Goal: Find specific page/section: Find specific page/section

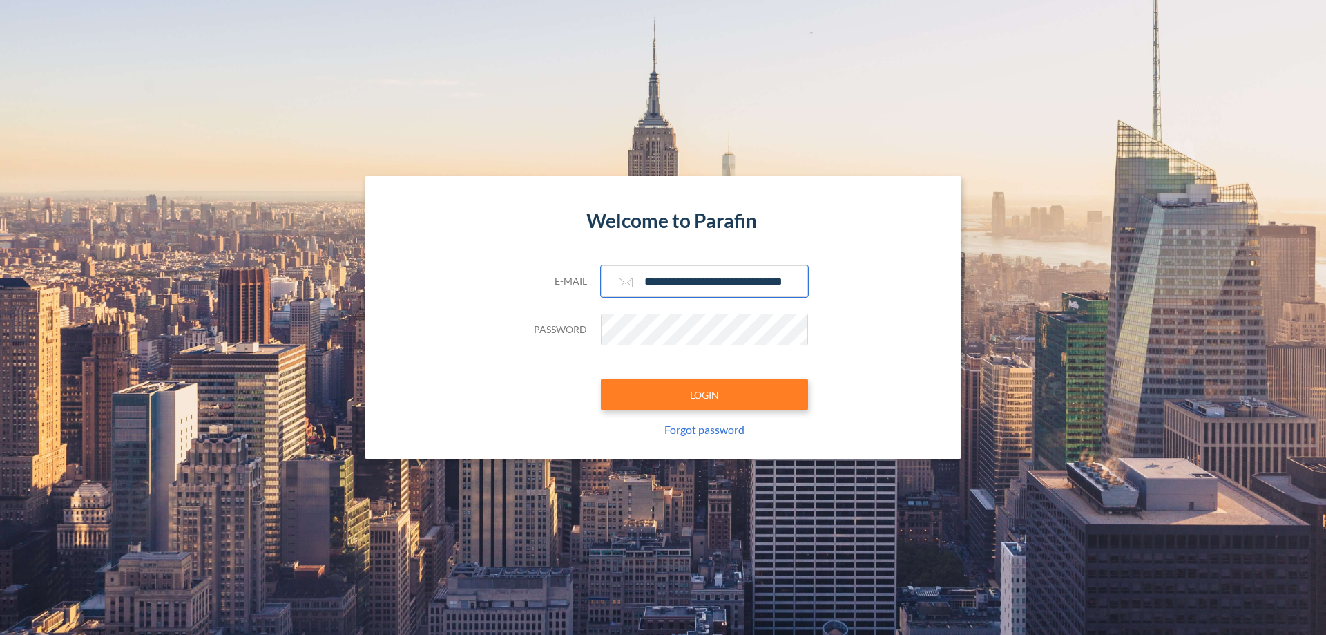
type input "**********"
click at [704, 394] on button "LOGIN" at bounding box center [704, 394] width 207 height 32
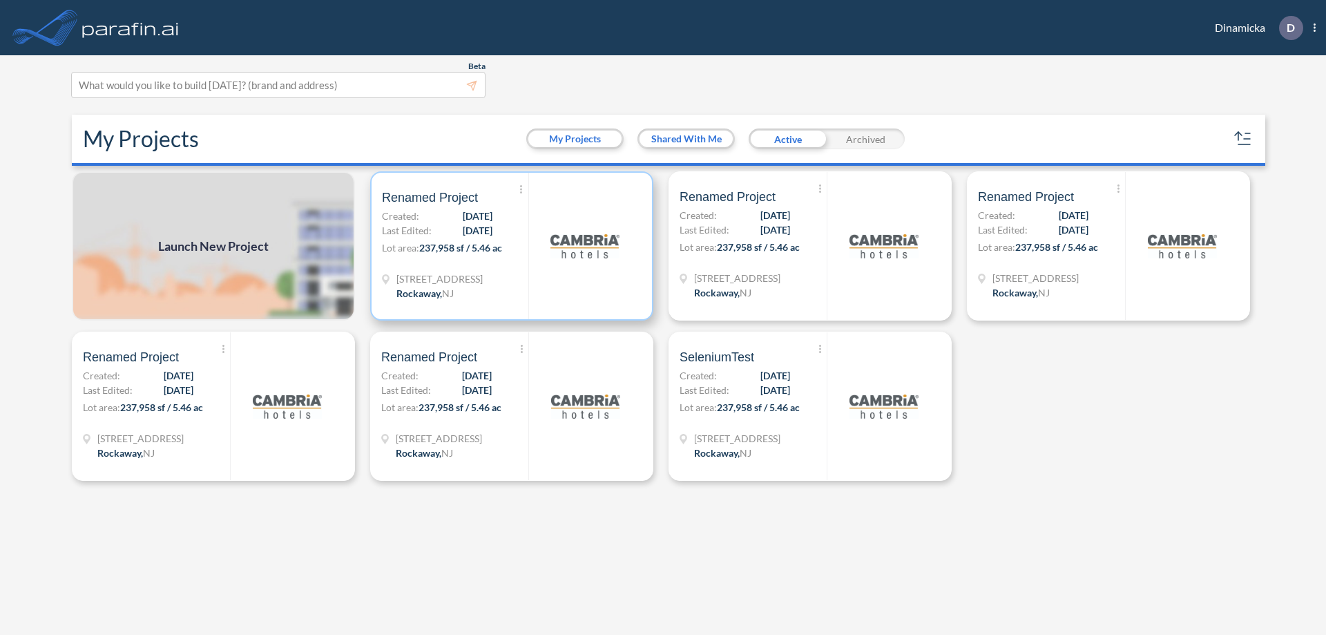
scroll to position [3, 0]
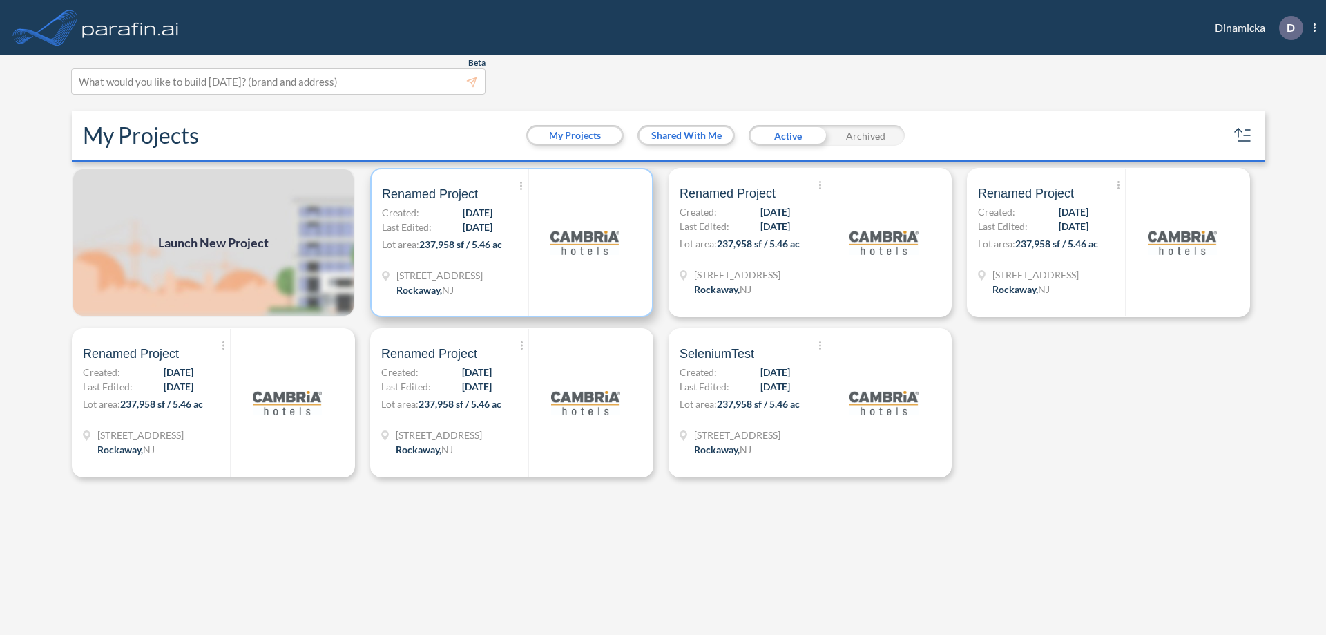
click at [512, 242] on p "Lot area: 237,958 sf / 5.46 ac" at bounding box center [455, 247] width 146 height 20
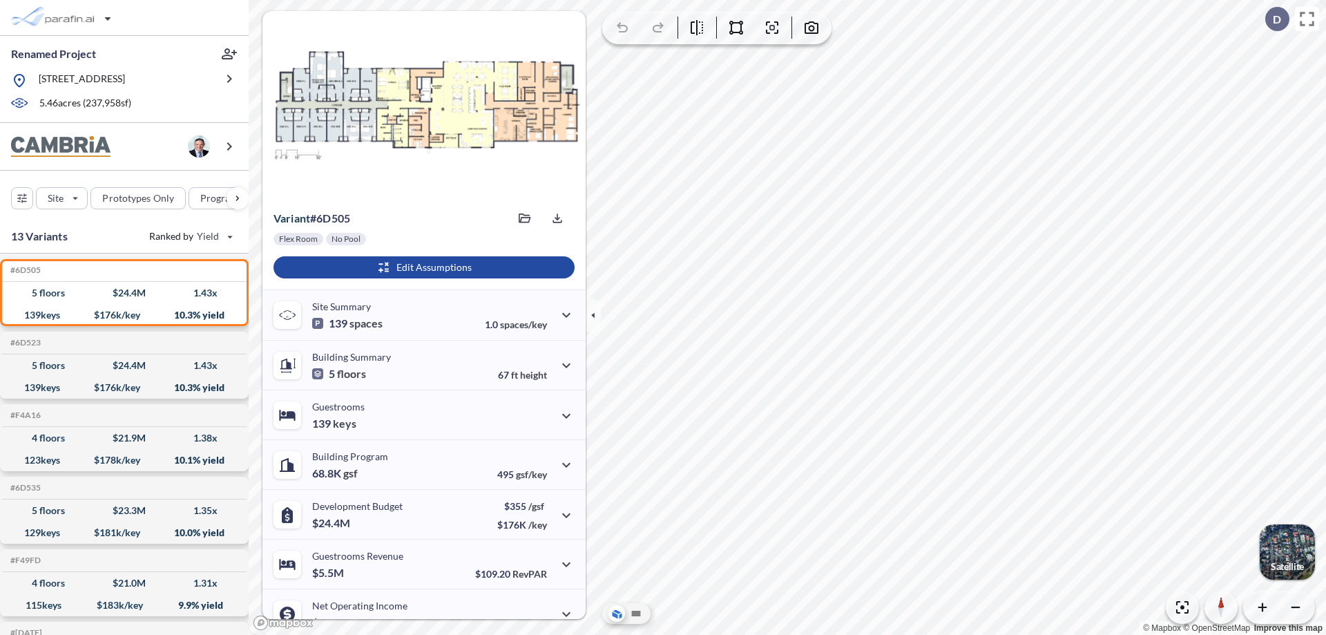
scroll to position [70, 0]
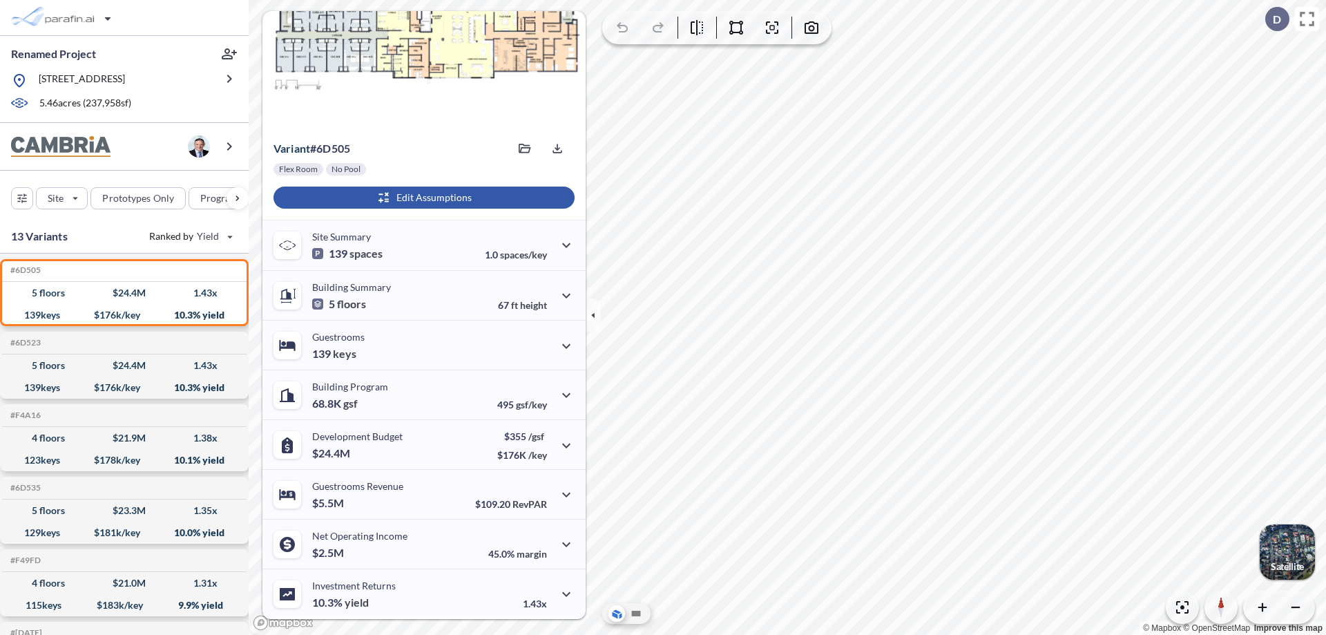
click at [422, 198] on div "button" at bounding box center [423, 197] width 301 height 22
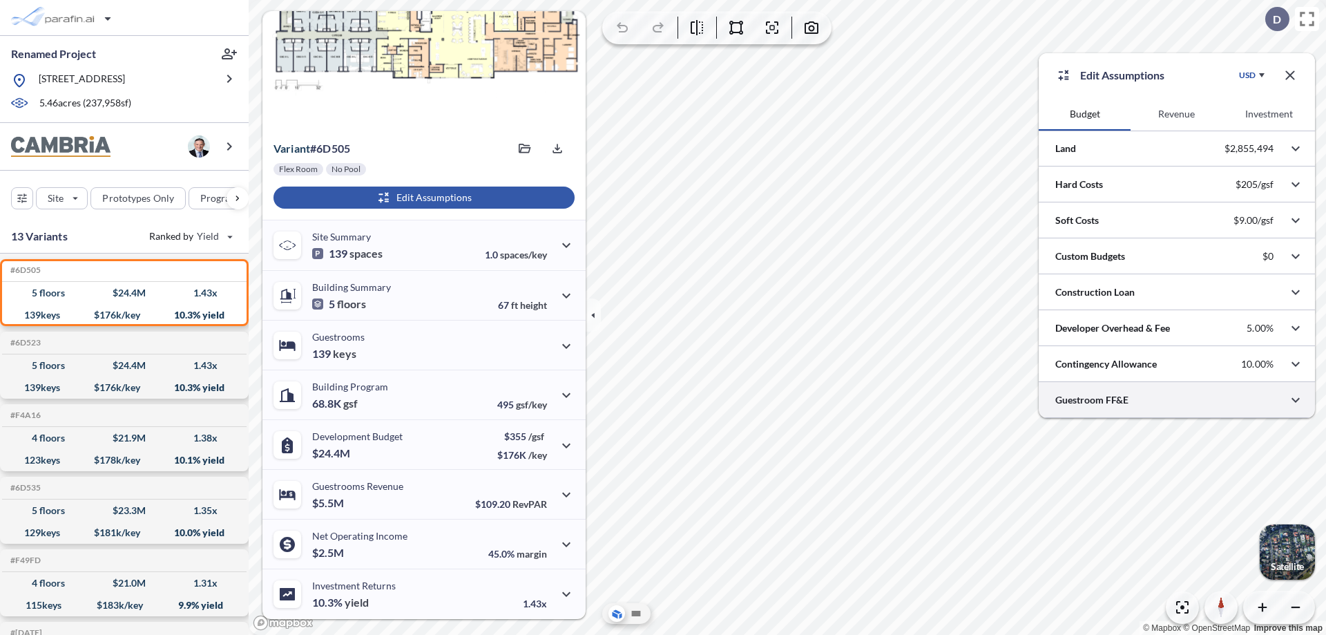
click at [1177, 400] on div at bounding box center [1177, 399] width 276 height 35
